Goal: Task Accomplishment & Management: Manage account settings

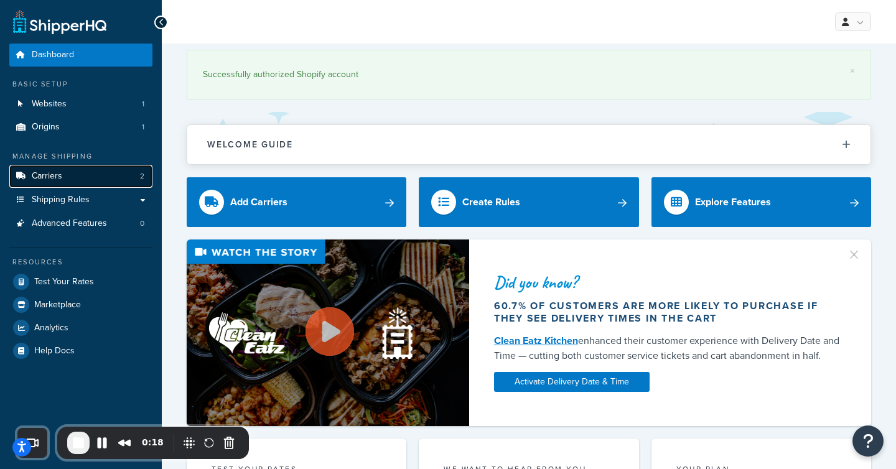
click at [99, 180] on link "Carriers 2" at bounding box center [80, 176] width 143 height 23
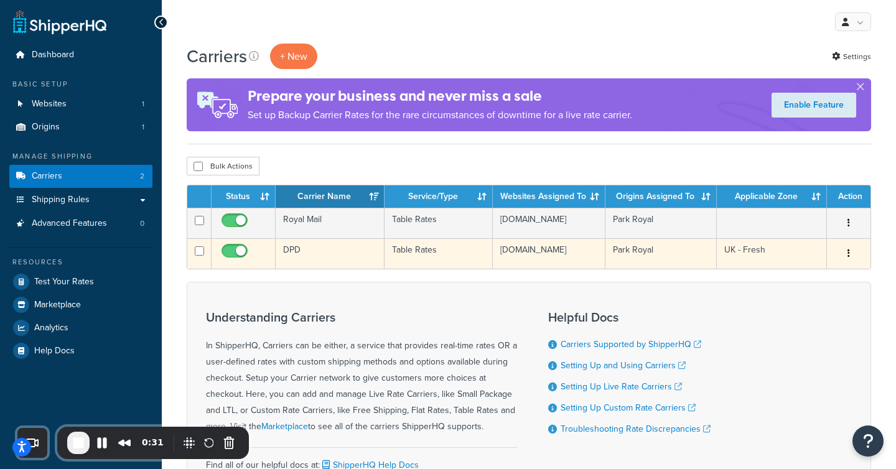
click at [304, 254] on td "DPD" at bounding box center [330, 253] width 109 height 30
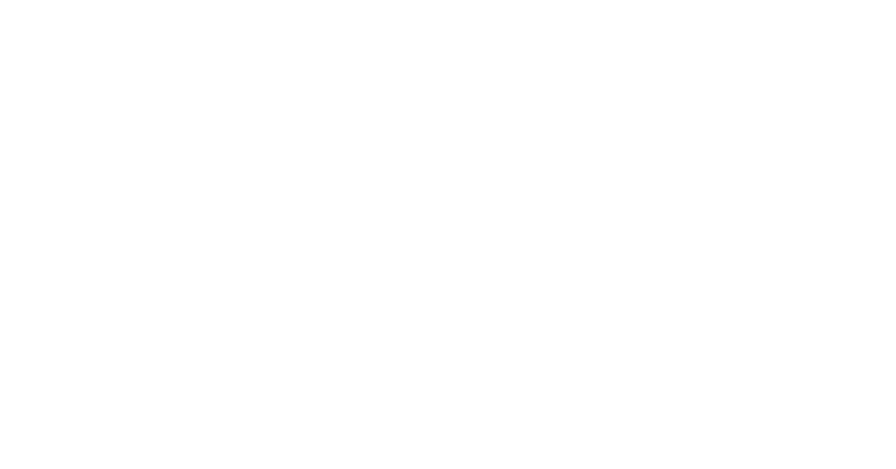
select select "25"
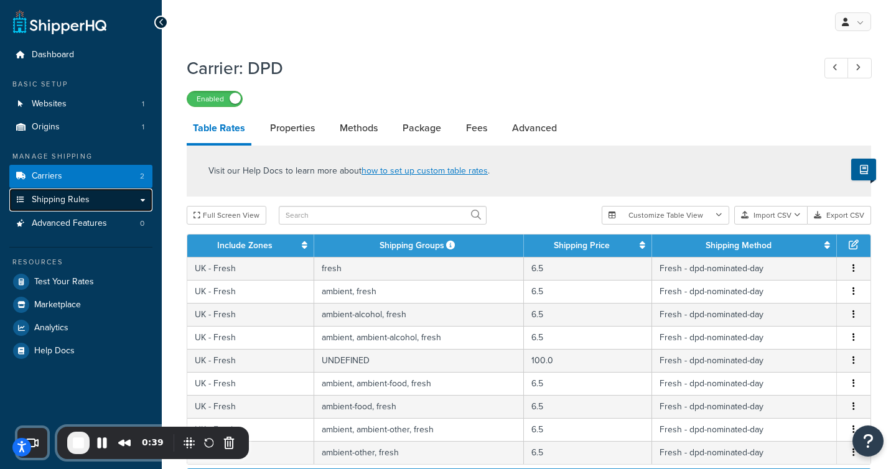
click at [78, 195] on span "Shipping Rules" at bounding box center [61, 200] width 58 height 11
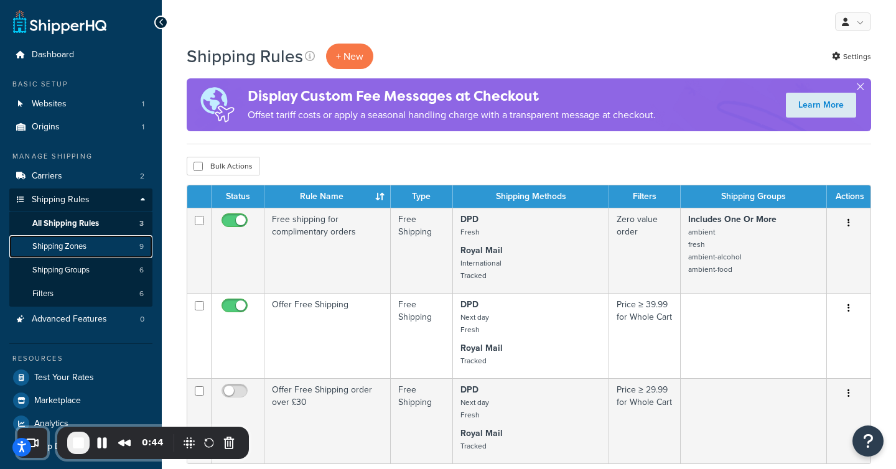
click at [80, 248] on span "Shipping Zones" at bounding box center [59, 246] width 54 height 11
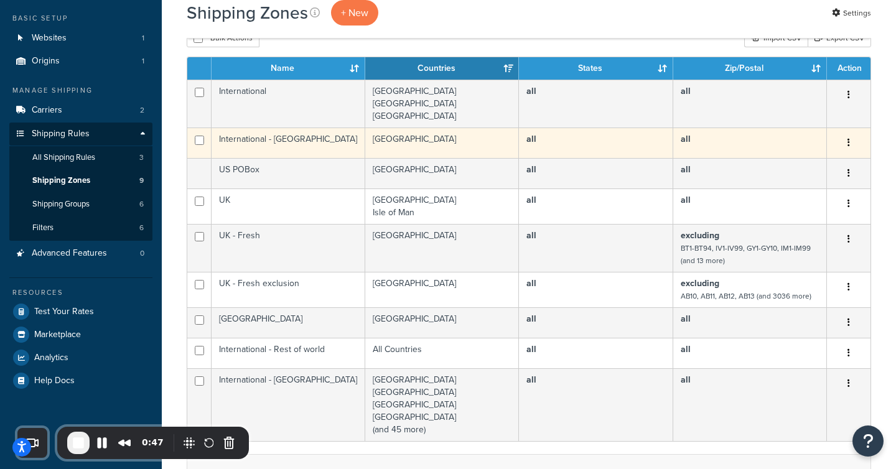
scroll to position [72, 0]
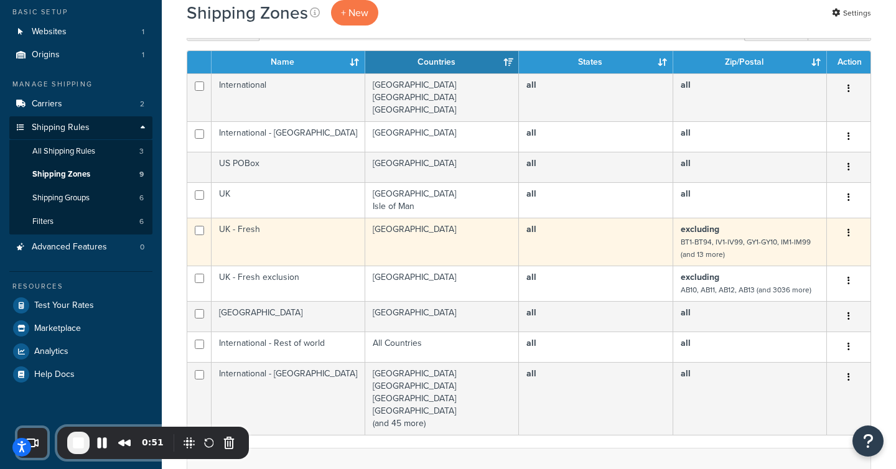
click at [337, 234] on td "UK - Fresh" at bounding box center [288, 242] width 154 height 48
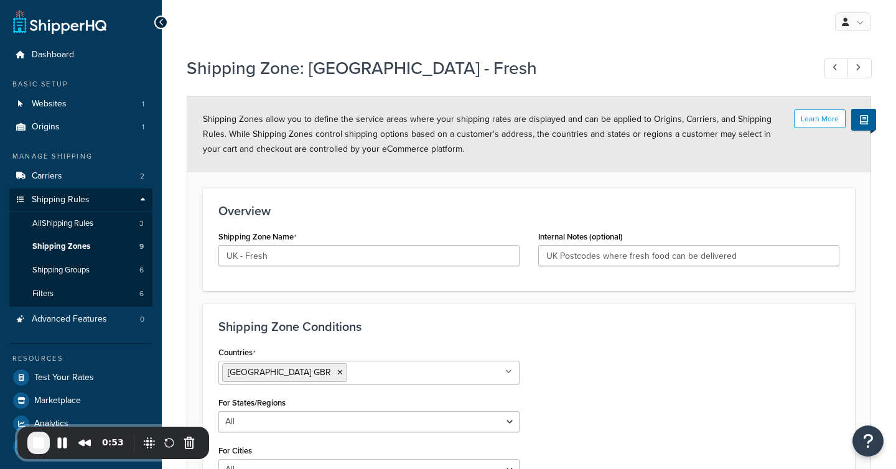
select select "excluding"
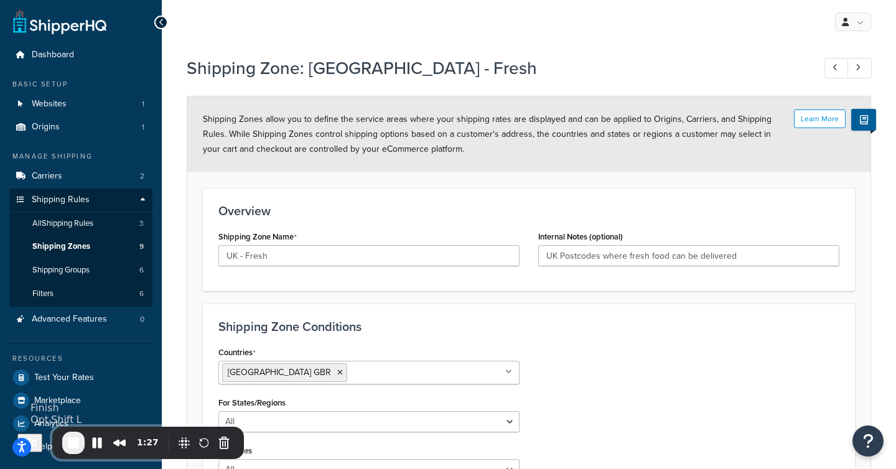
click at [81, 440] on span "End Recording" at bounding box center [73, 442] width 15 height 15
